Goal: Transaction & Acquisition: Purchase product/service

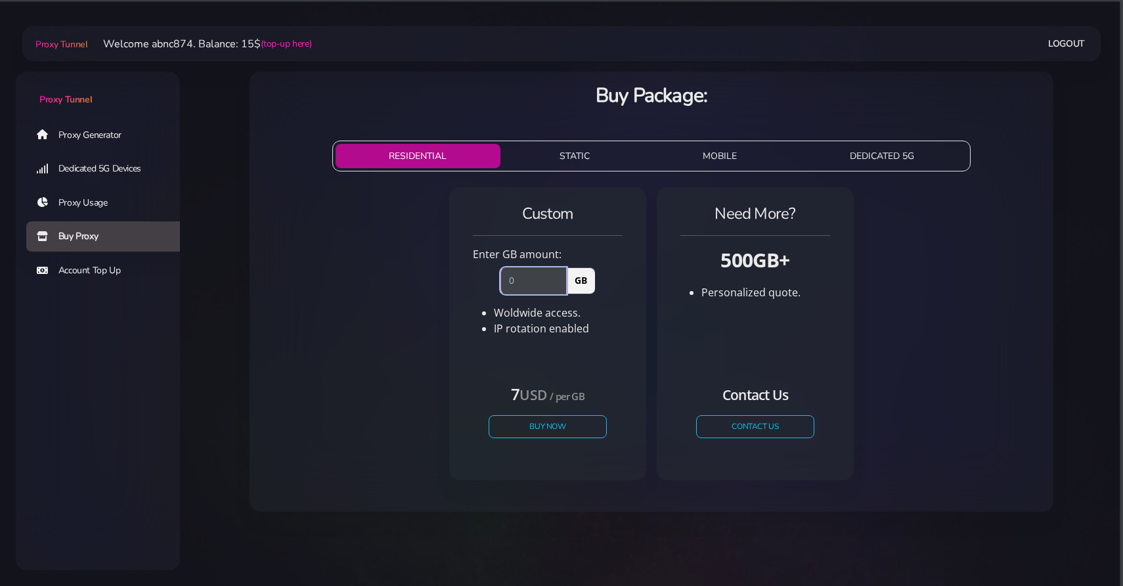
type input "1"
click at [558, 278] on input "1" at bounding box center [533, 280] width 66 height 26
click at [523, 422] on button "Buy Now" at bounding box center [547, 426] width 121 height 23
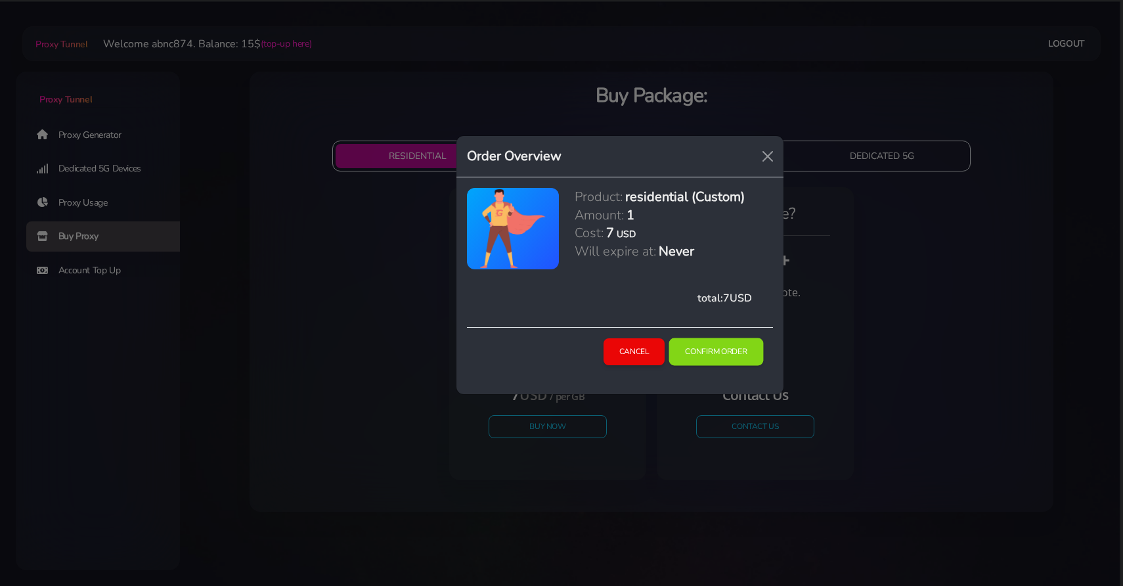
click at [737, 355] on button "Confirm Order" at bounding box center [716, 352] width 95 height 28
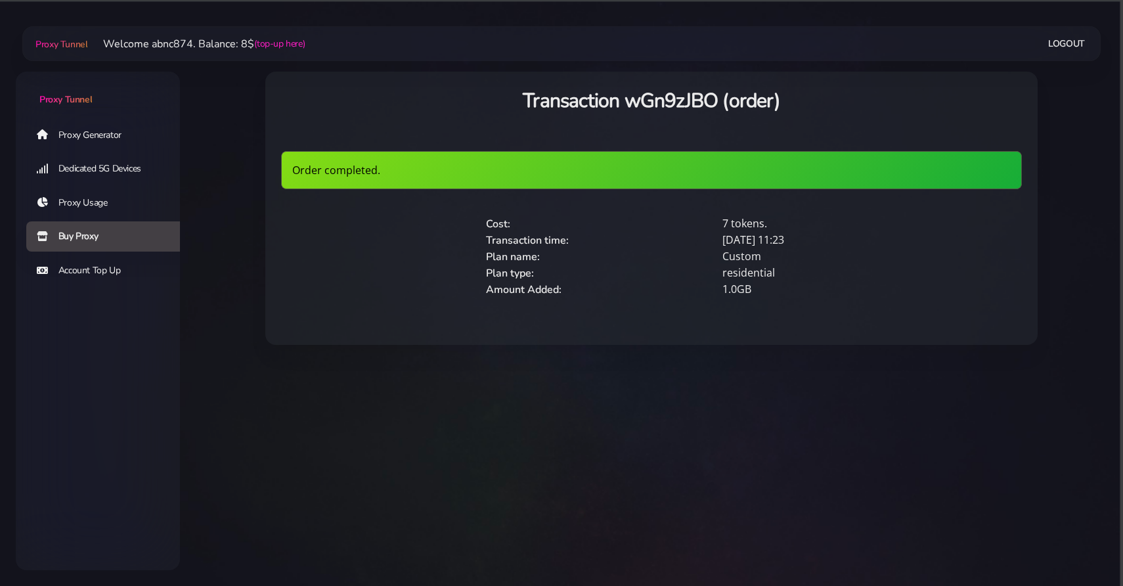
click at [471, 95] on h3 "Transaction wGn9zJBO (order)" at bounding box center [651, 100] width 741 height 27
